Goal: Information Seeking & Learning: Learn about a topic

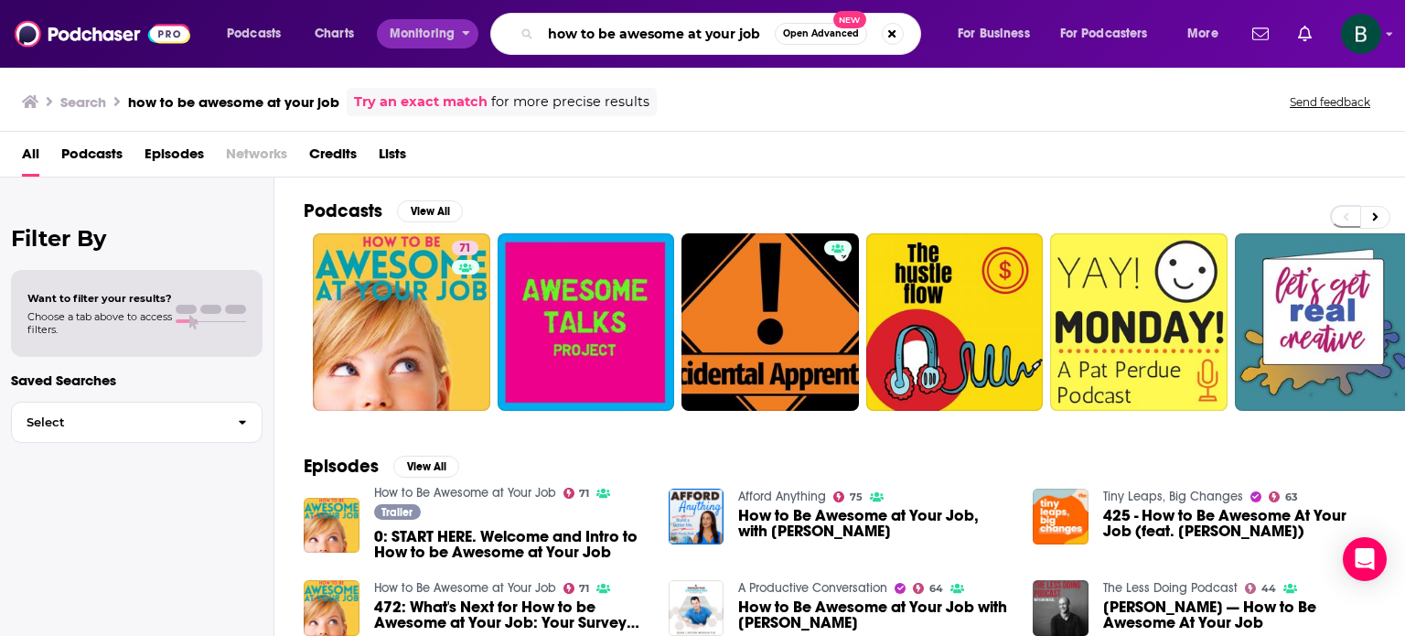
drag, startPoint x: 758, startPoint y: 32, endPoint x: 387, endPoint y: 25, distance: 371.5
click at [387, 25] on div "Podcasts Charts Monitoring how to be awesome at your job Open Advanced New For …" at bounding box center [725, 34] width 1022 height 42
type input "the rational view"
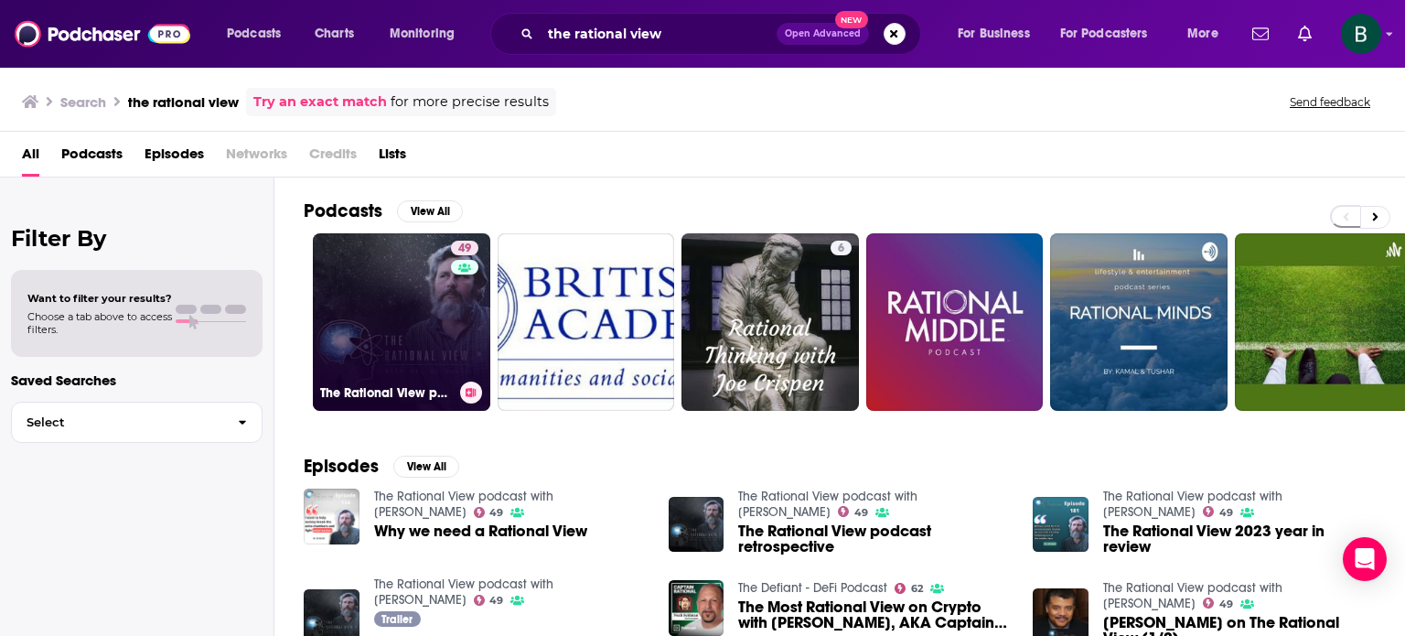
click at [411, 322] on link "49 The Rational View podcast with Dr. Al Scott" at bounding box center [401, 321] width 177 height 177
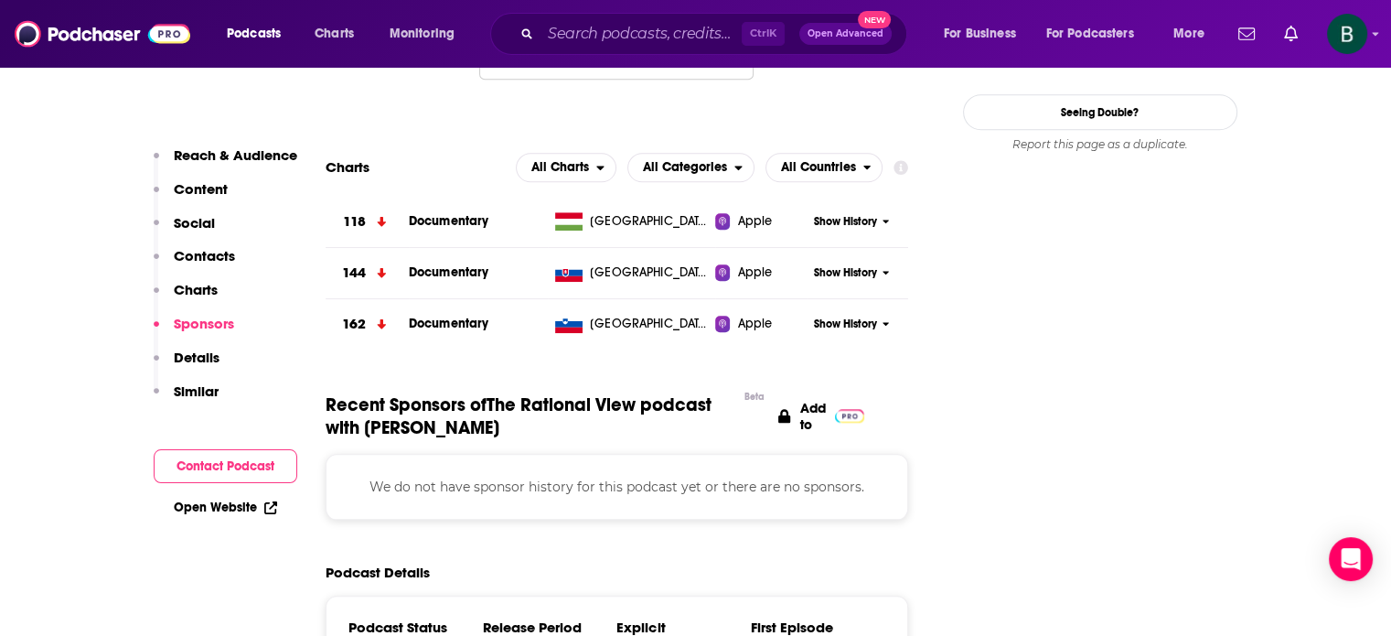
scroll to position [1524, 0]
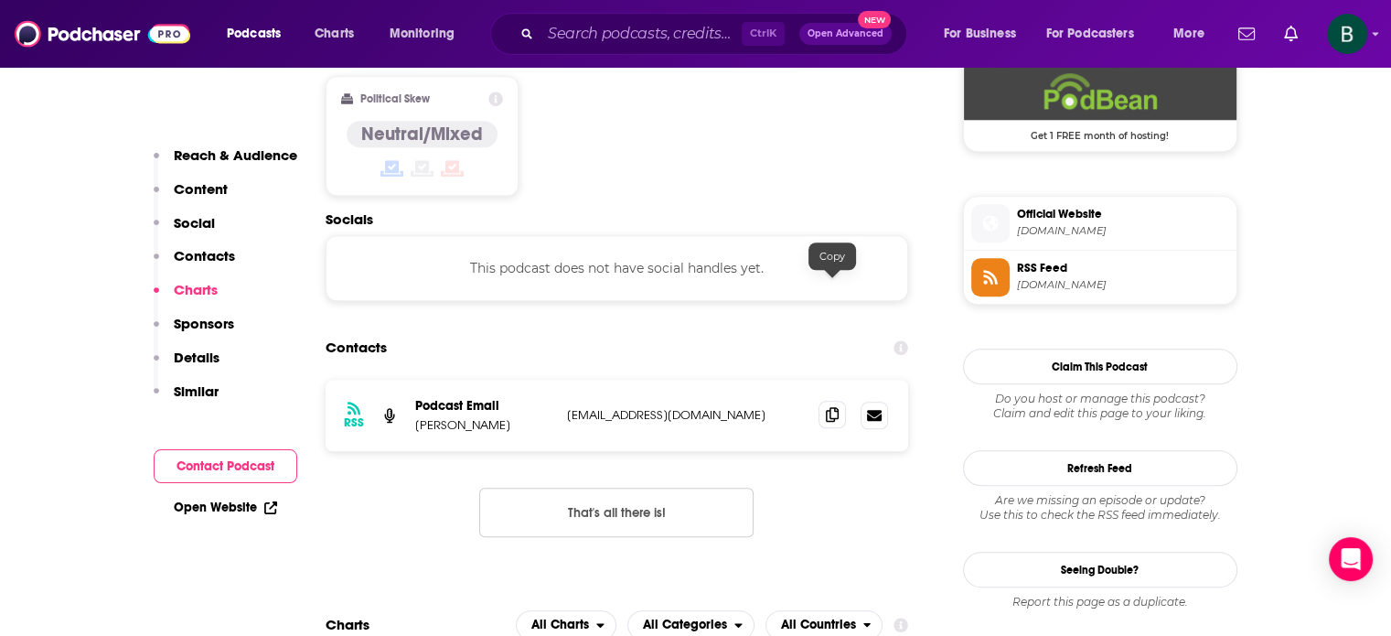
click at [831, 407] on icon at bounding box center [832, 414] width 13 height 15
click at [567, 42] on input "Search podcasts, credits, & more..." at bounding box center [641, 33] width 201 height 29
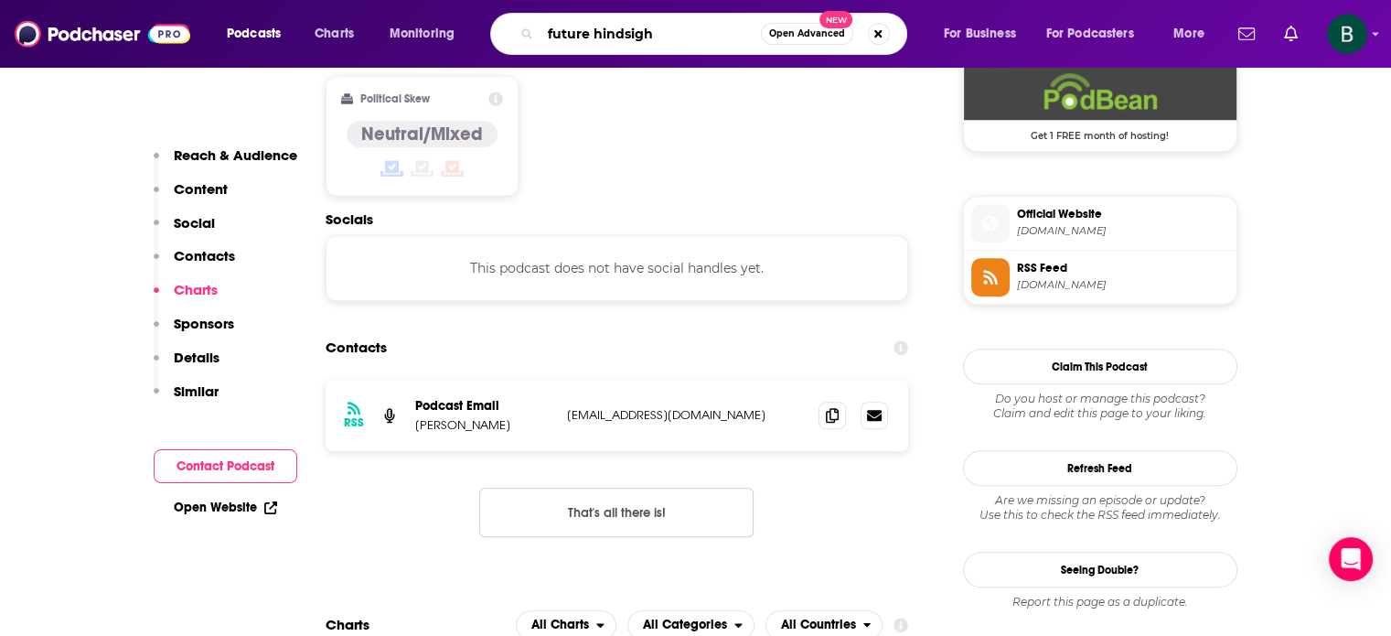
type input "future hindsight"
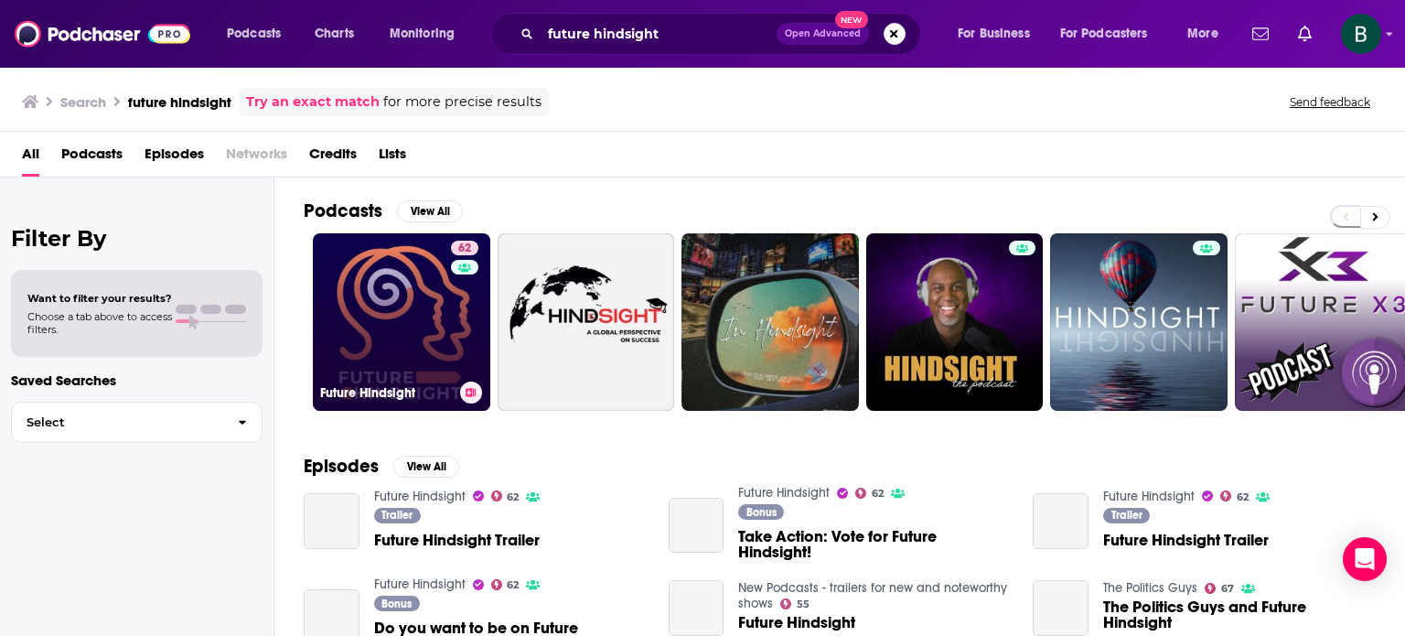
click at [370, 295] on link "62 Future Hindsight" at bounding box center [401, 321] width 177 height 177
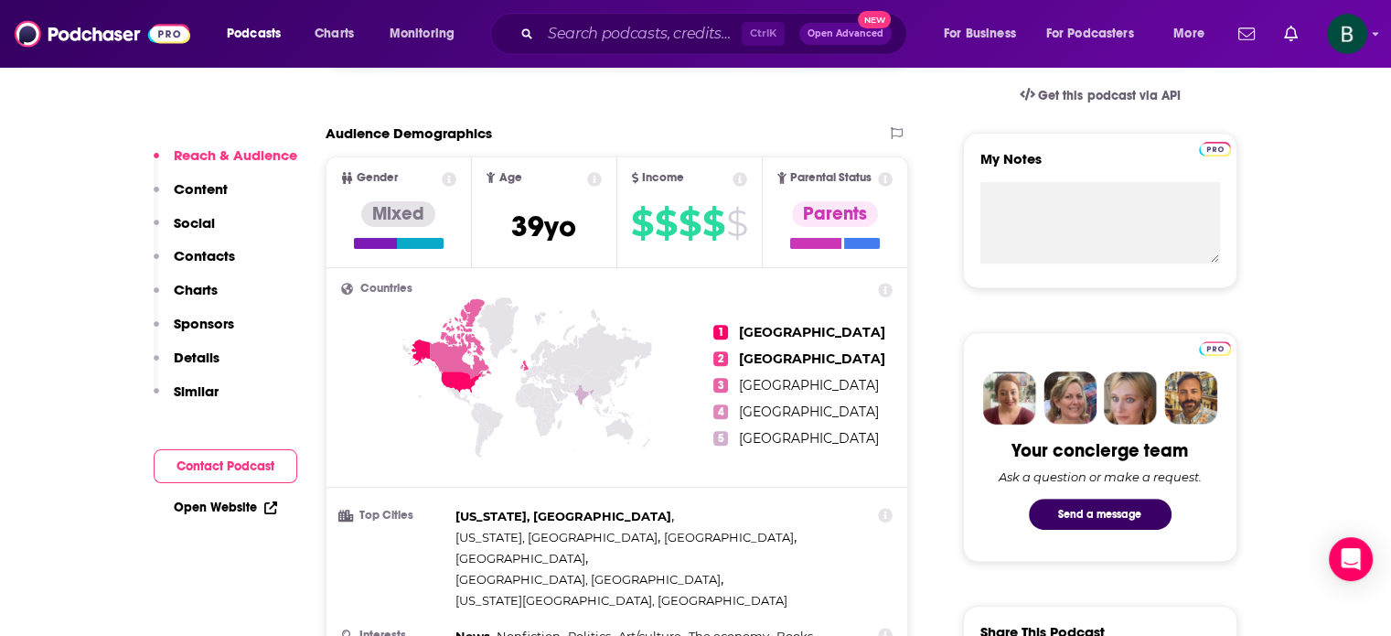
scroll to position [152, 0]
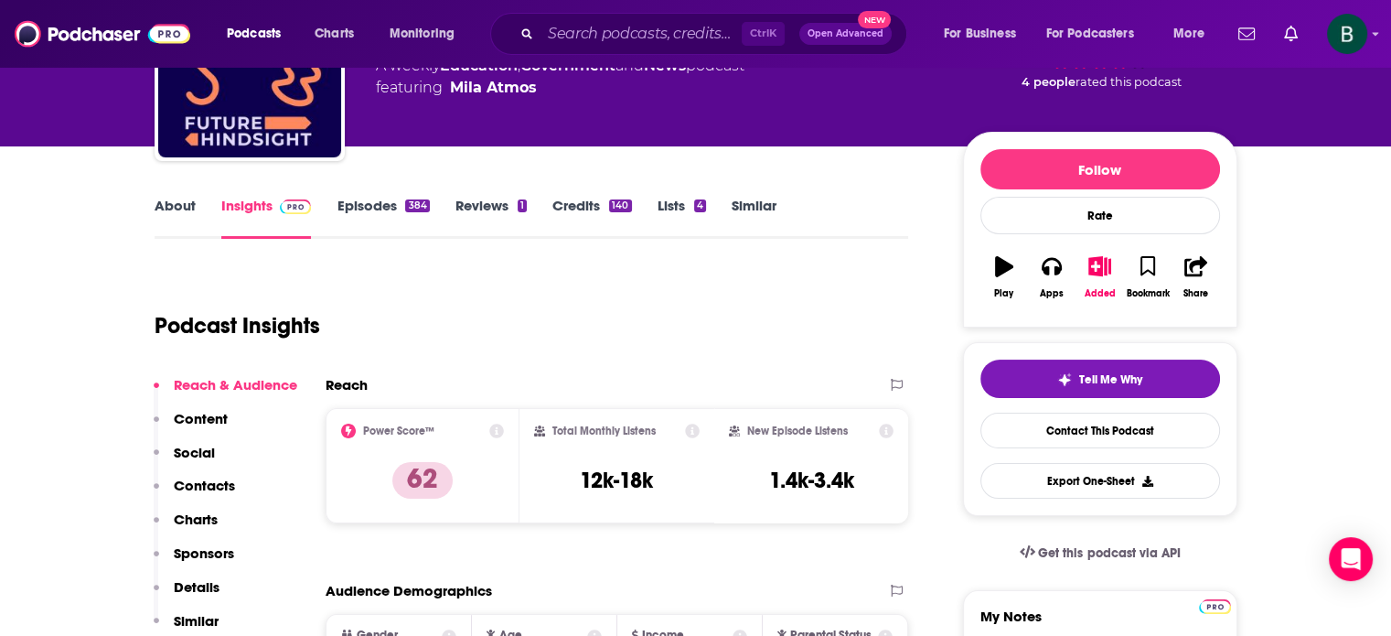
click at [171, 204] on link "About" at bounding box center [175, 218] width 41 height 42
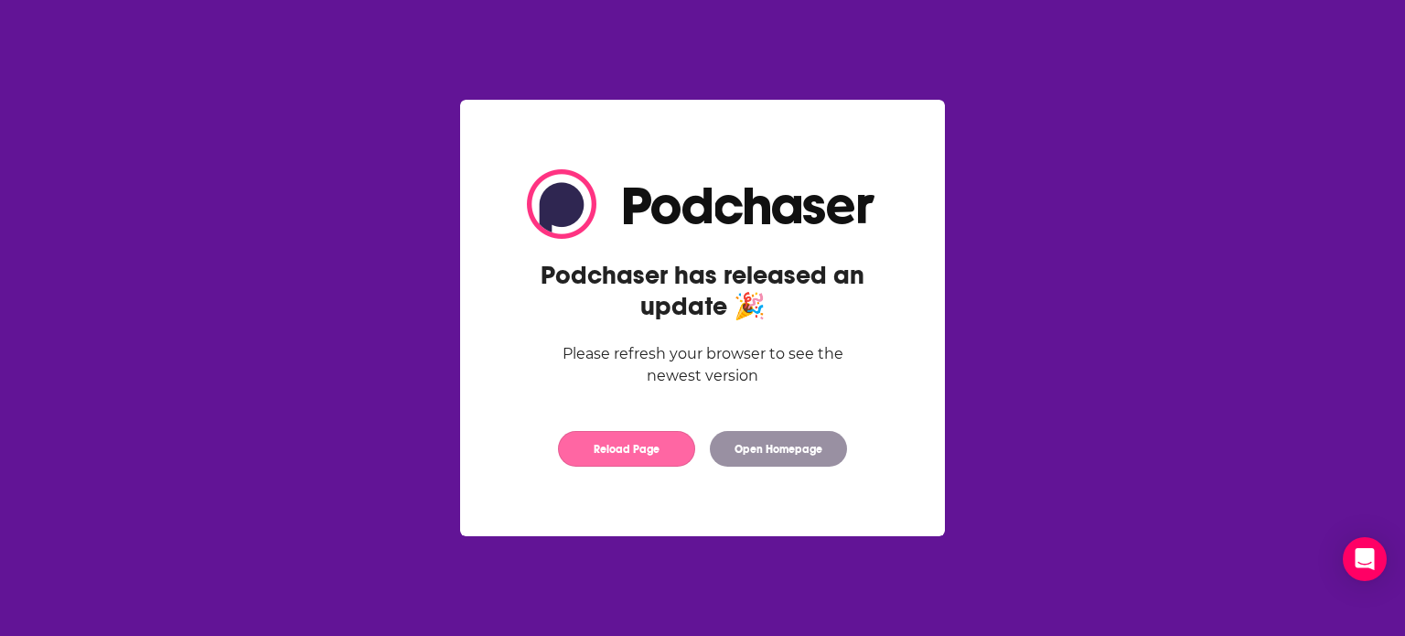
click at [663, 460] on button "Reload Page" at bounding box center [626, 449] width 137 height 36
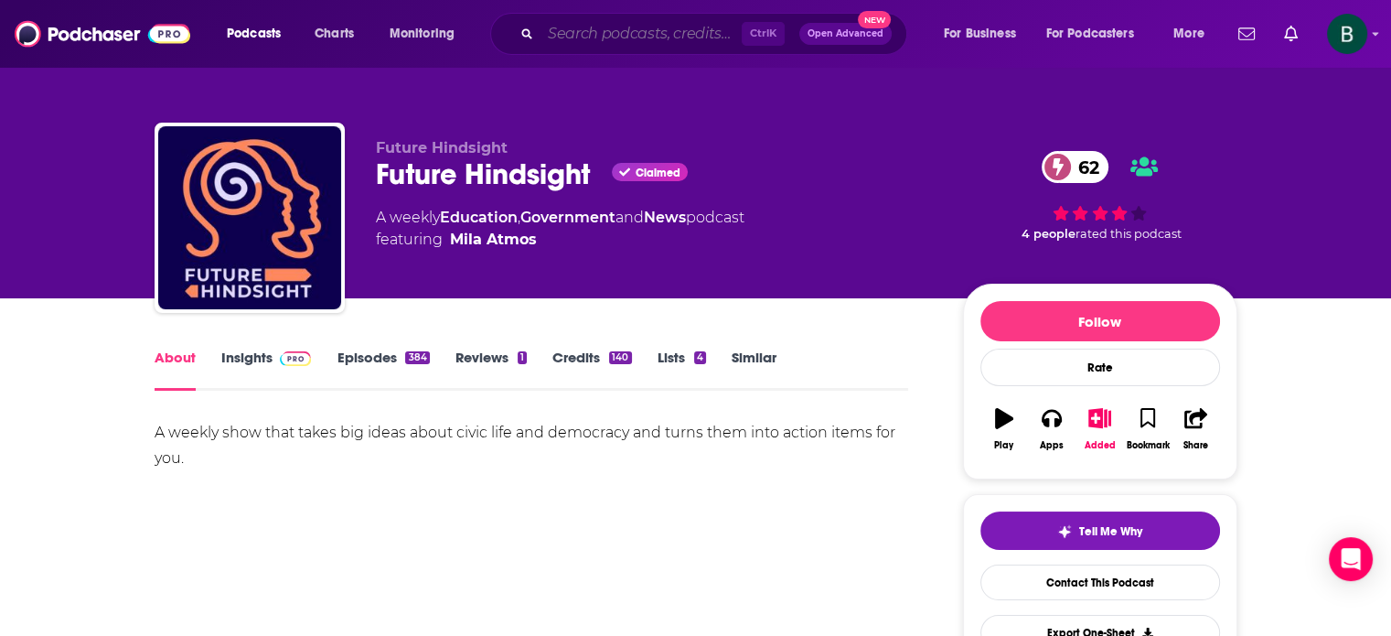
click at [590, 32] on input "Search podcasts, credits, & more..." at bounding box center [641, 33] width 201 height 29
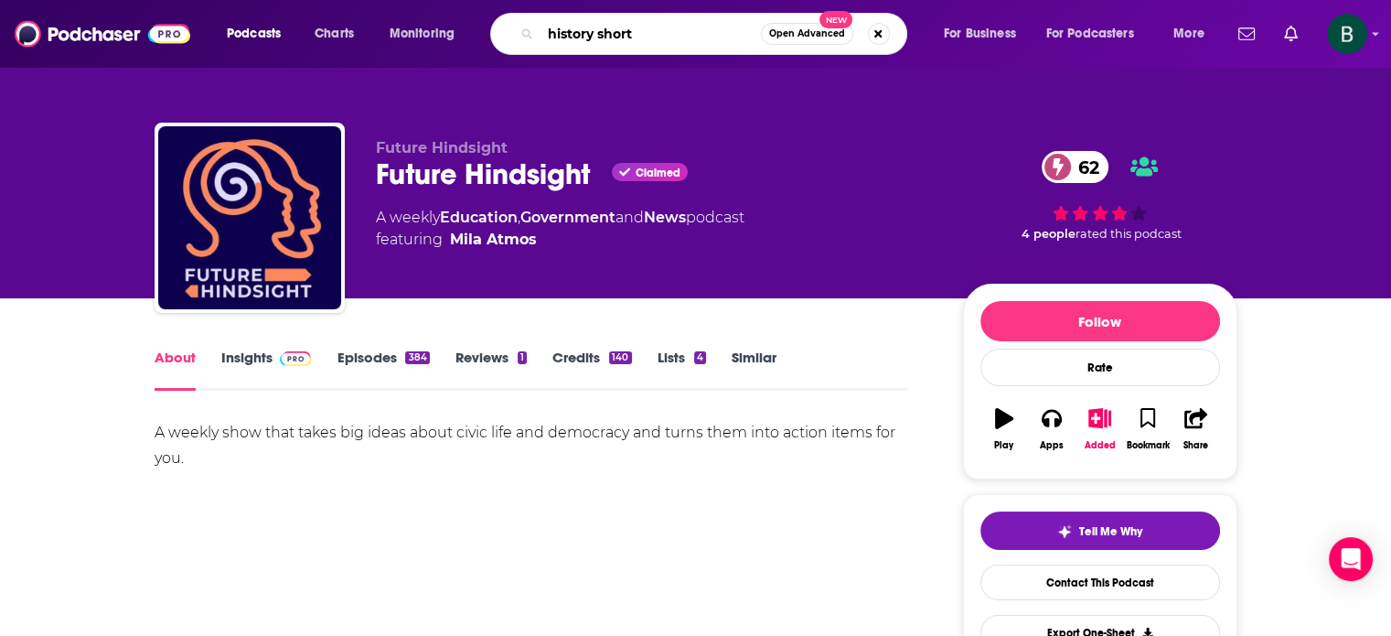
type input "history shorts"
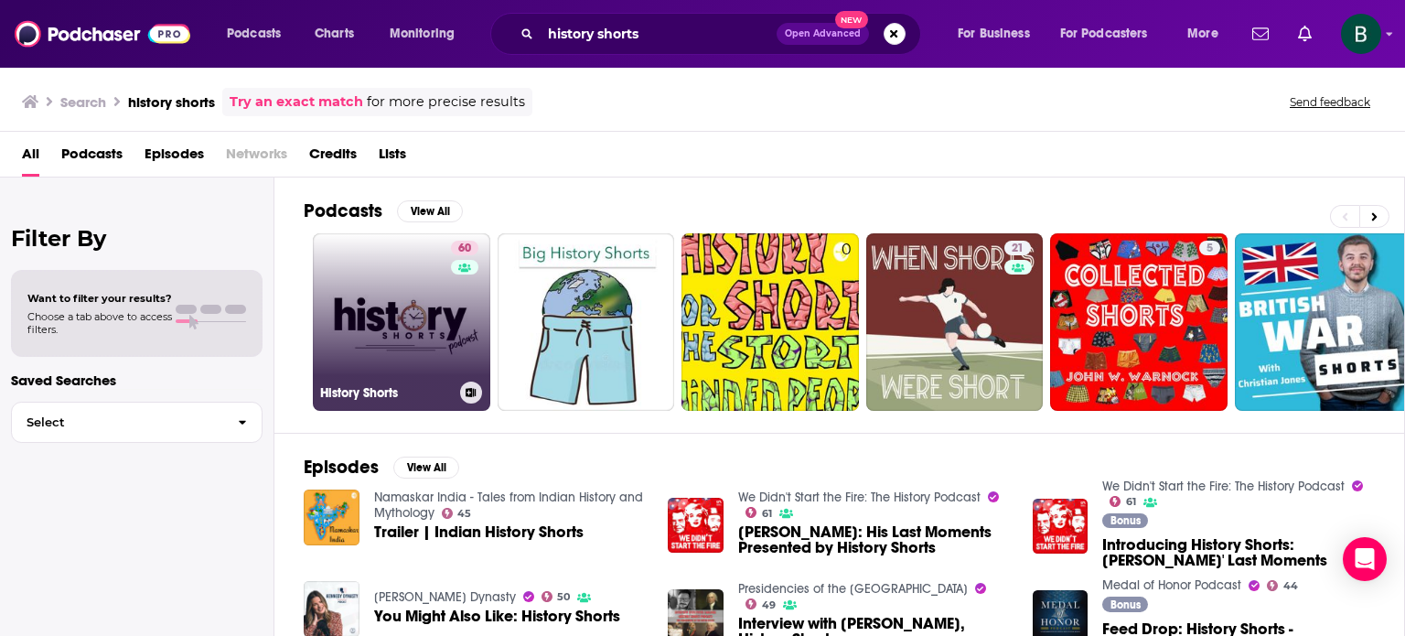
click at [454, 336] on div "60" at bounding box center [467, 311] width 32 height 141
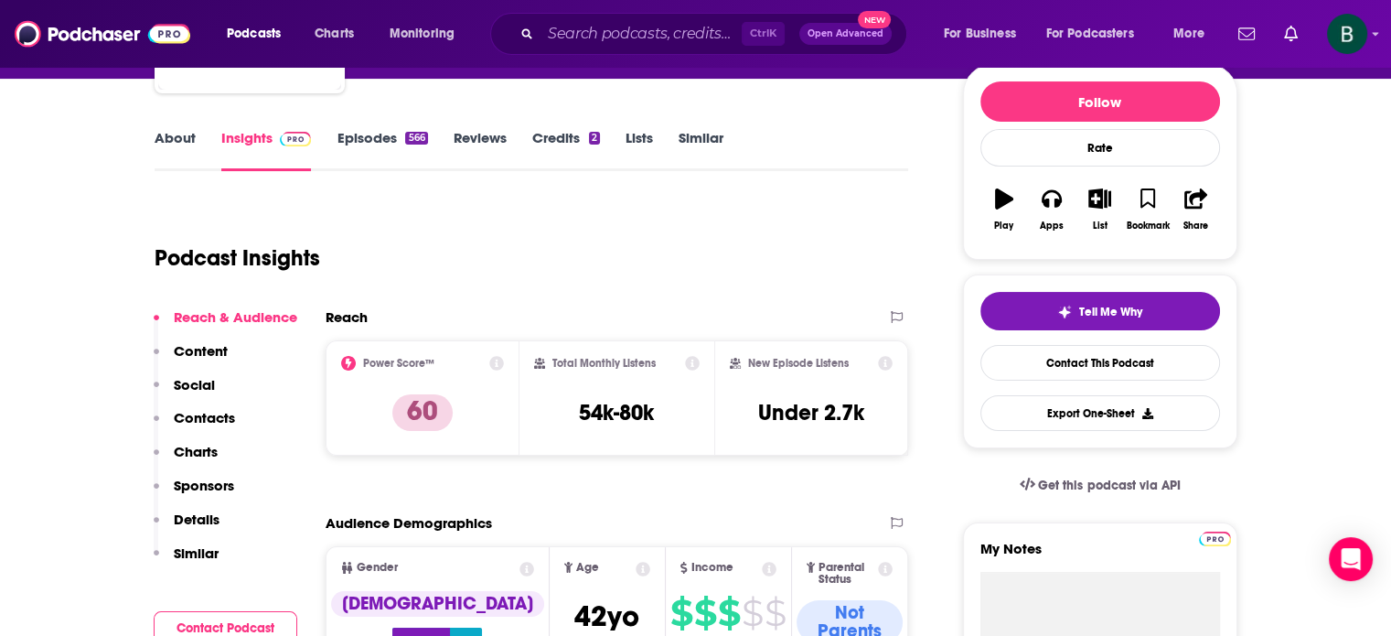
scroll to position [152, 0]
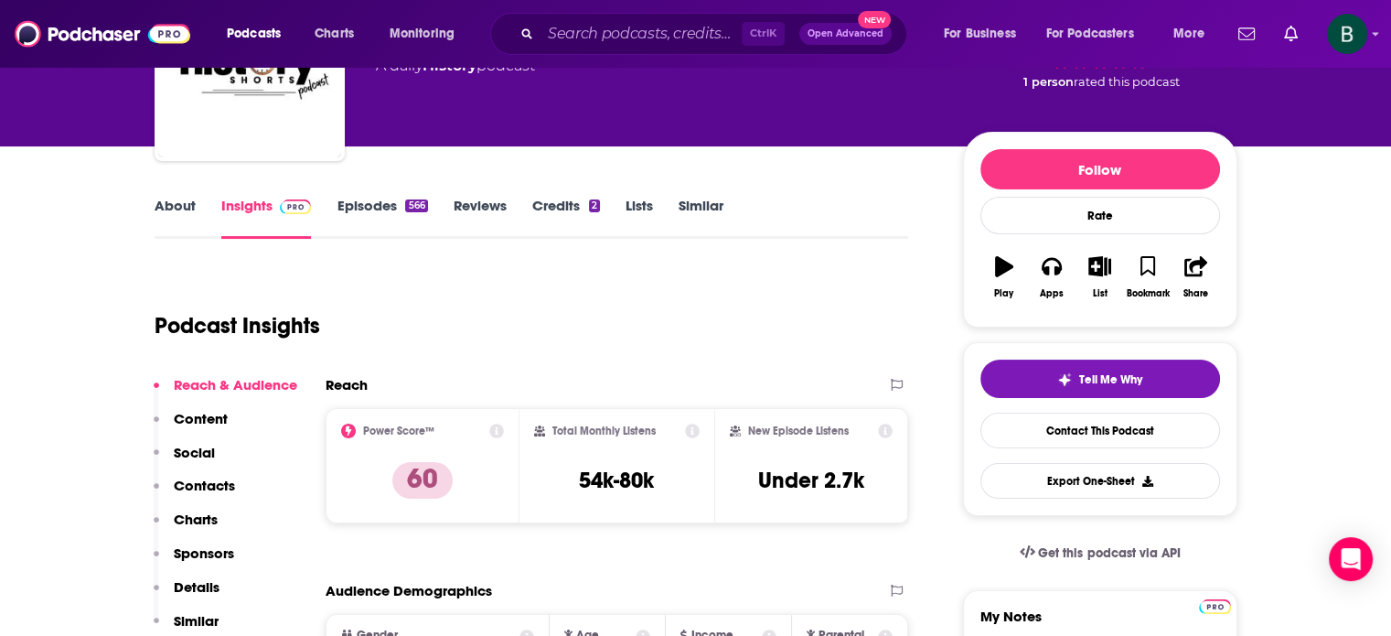
click at [182, 204] on link "About" at bounding box center [175, 218] width 41 height 42
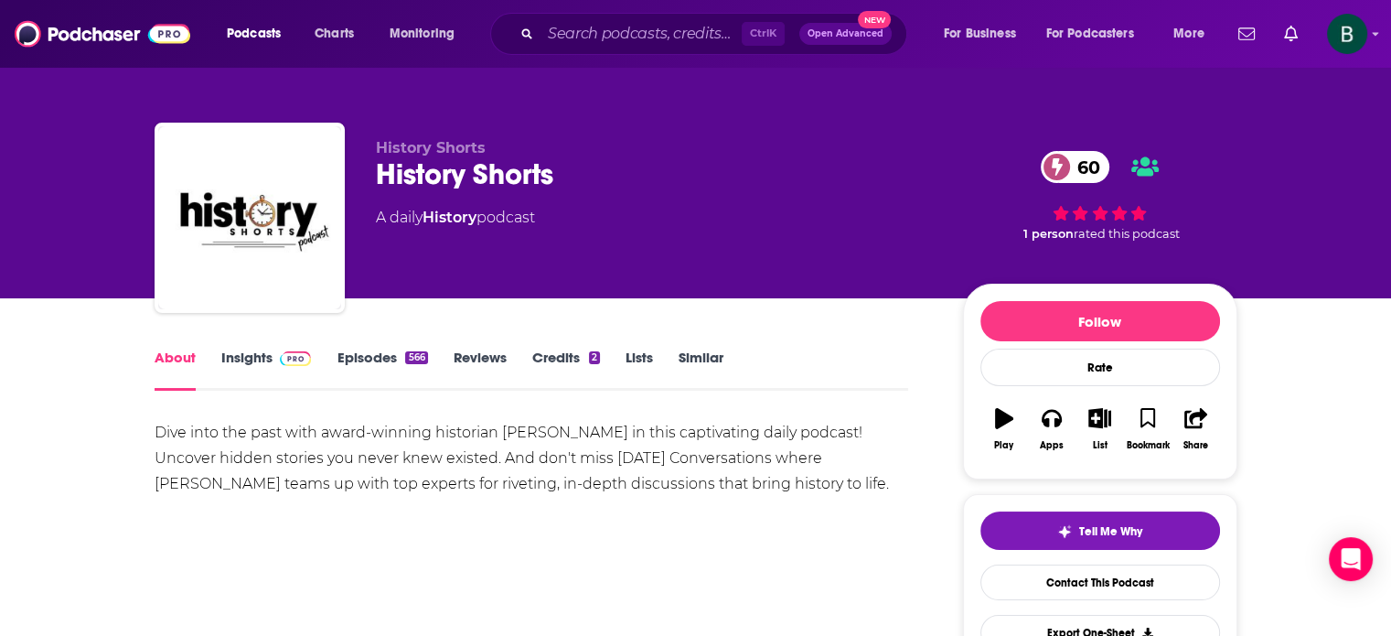
click at [244, 365] on link "Insights" at bounding box center [266, 370] width 91 height 42
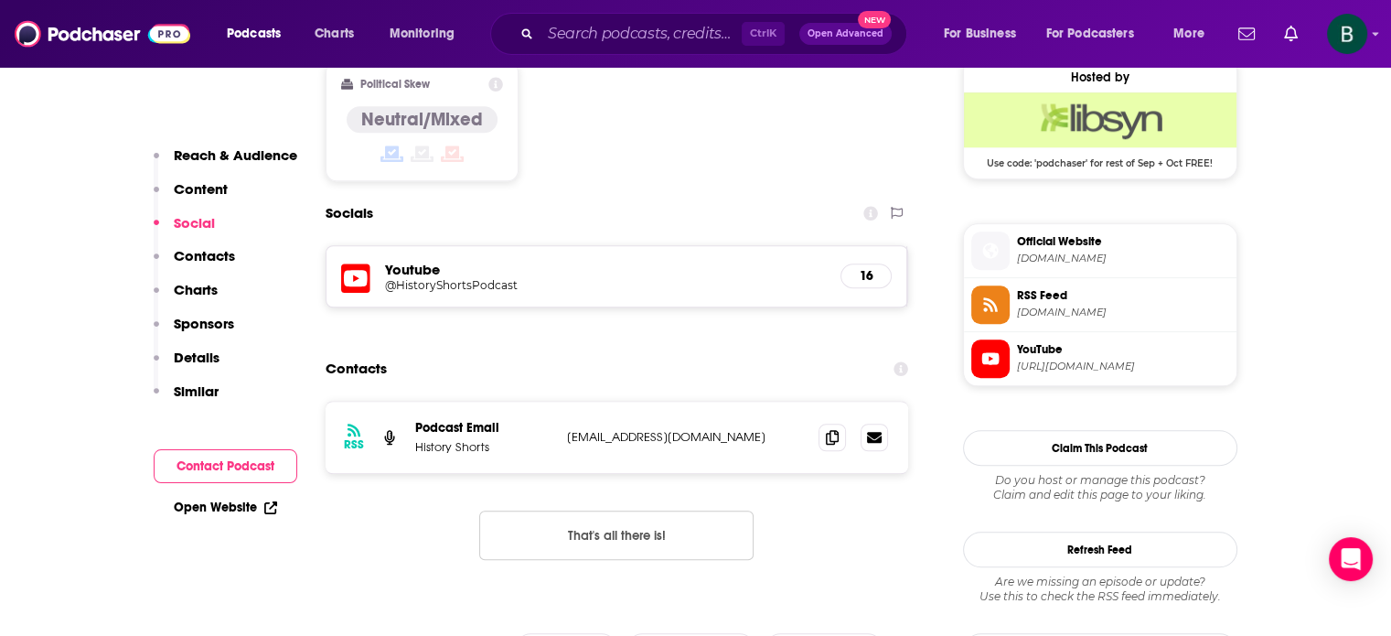
scroll to position [1677, 0]
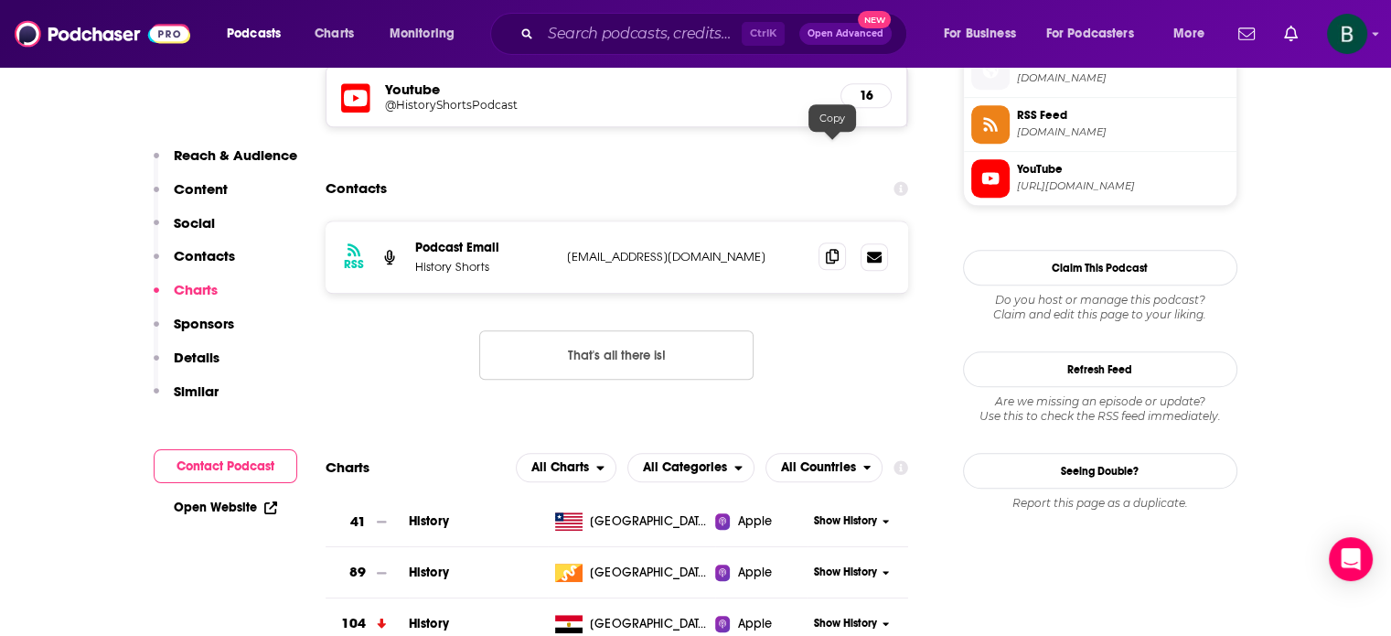
click at [833, 249] on icon at bounding box center [832, 256] width 13 height 15
